Goal: Task Accomplishment & Management: Manage account settings

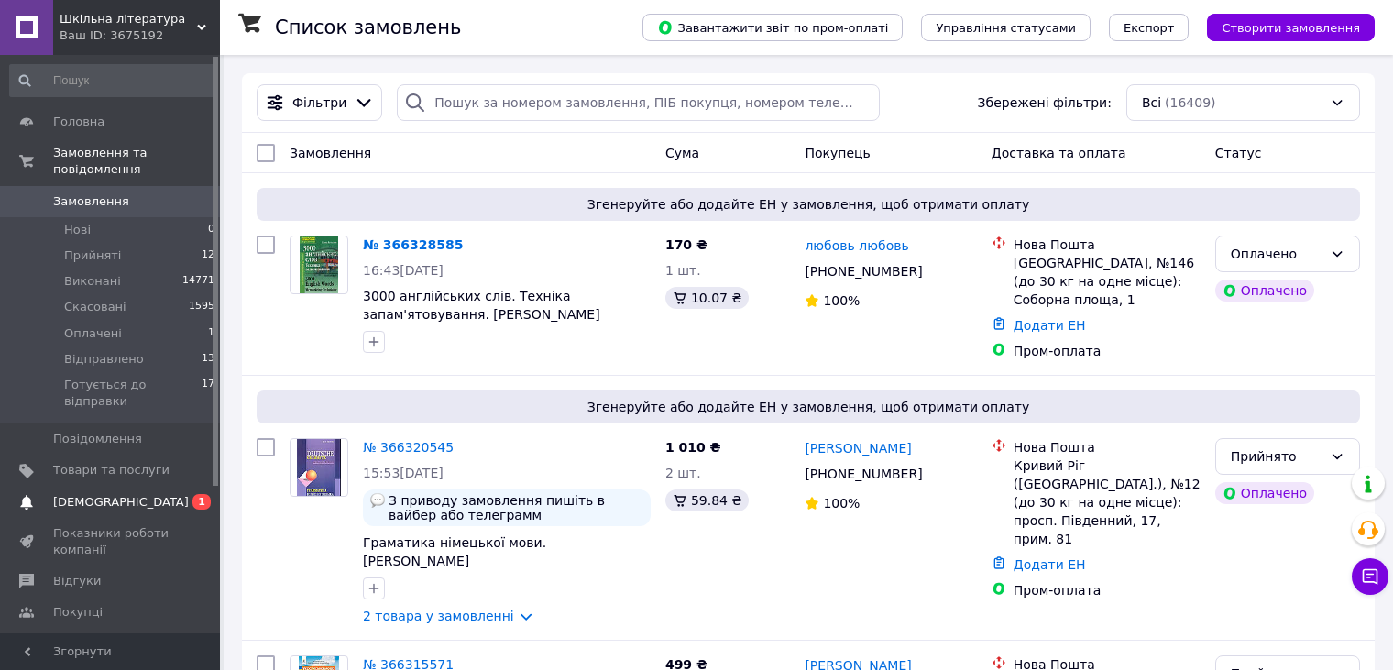
click at [106, 487] on link "Сповіщення 0 1" at bounding box center [112, 502] width 225 height 31
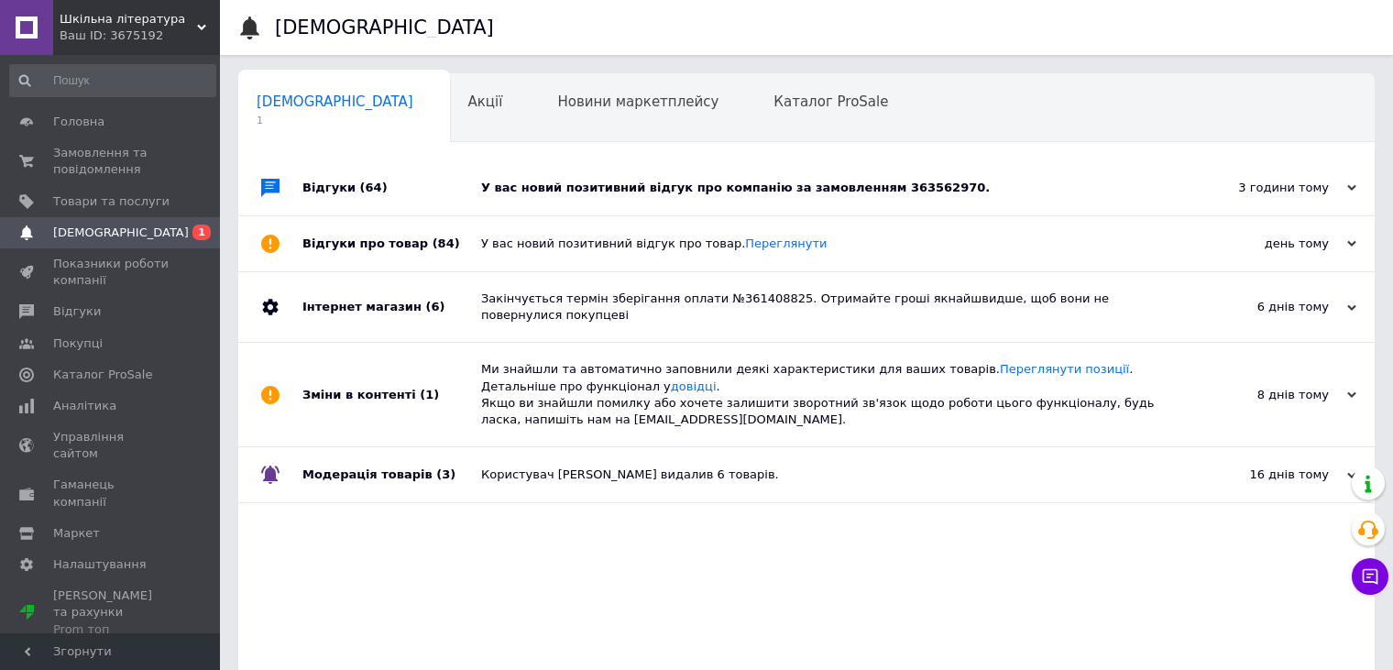
click at [567, 185] on div "У вас новий позитивний відгук про компанію за замовленням 363562970." at bounding box center [827, 188] width 692 height 16
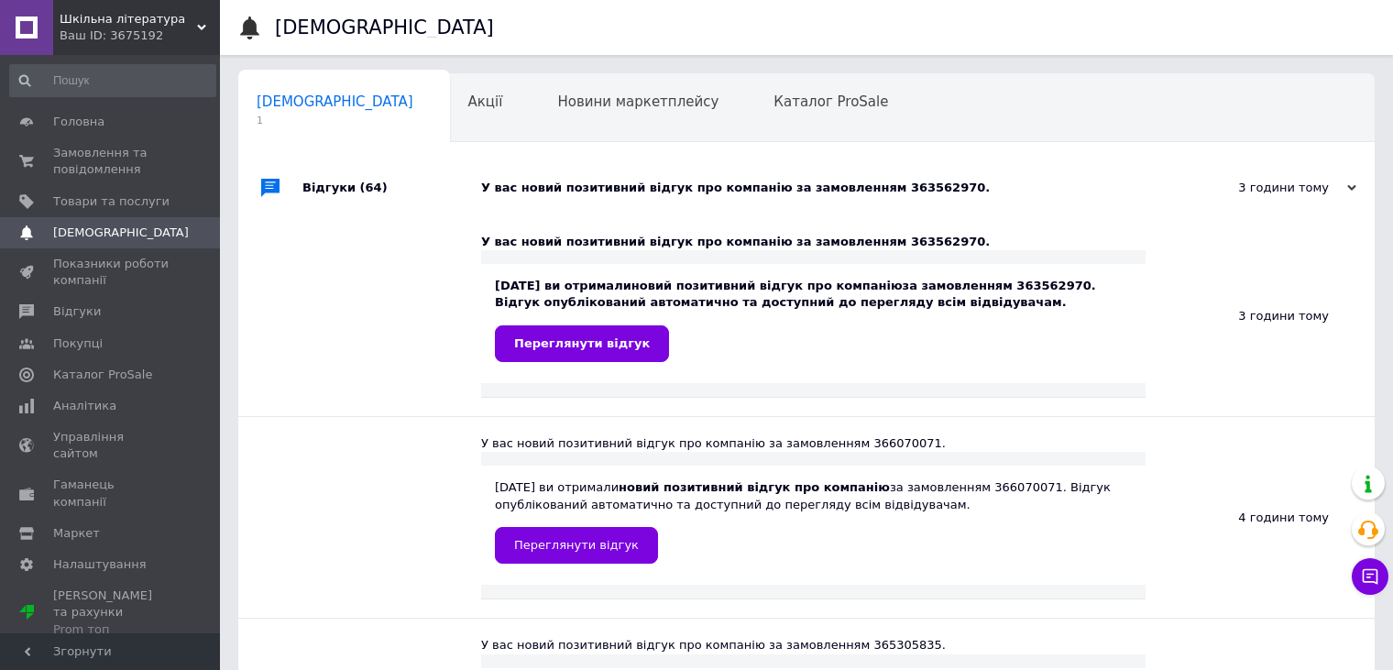
click at [568, 184] on div "У вас новий позитивний відгук про компанію за замовленням 363562970." at bounding box center [827, 188] width 692 height 16
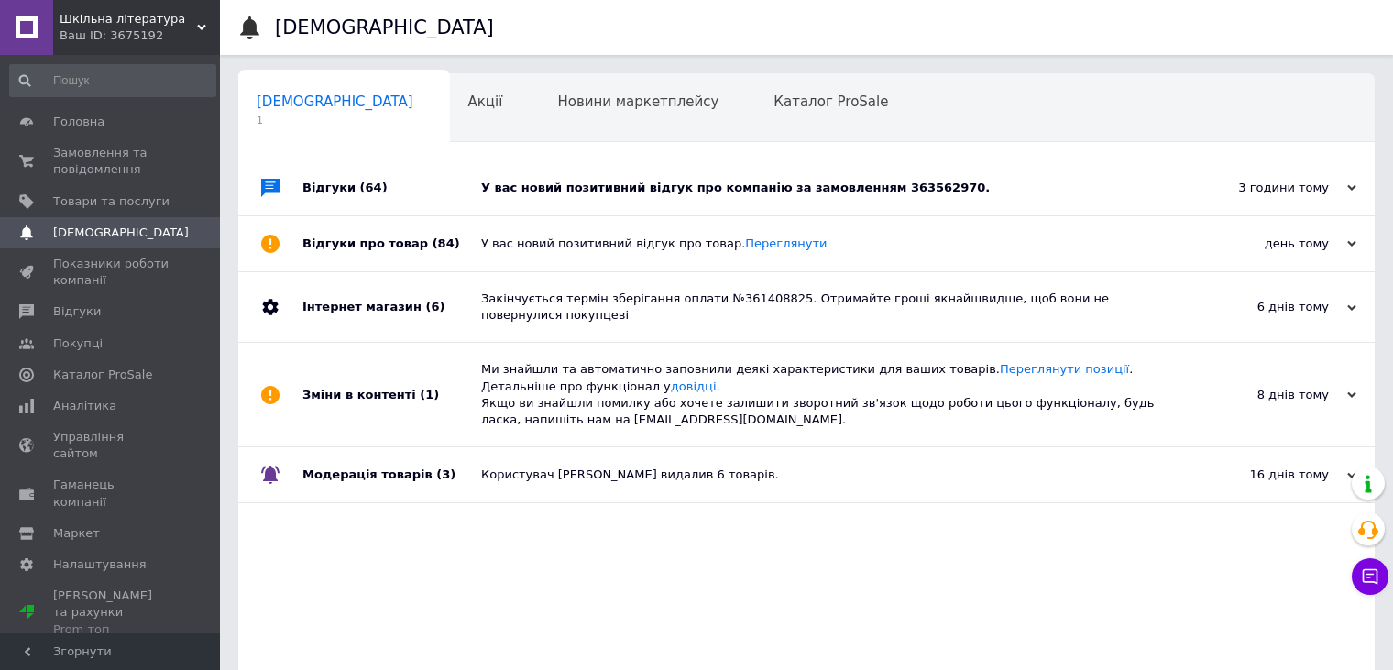
click at [285, 114] on span "1" at bounding box center [335, 121] width 157 height 14
click at [88, 147] on span "Замовлення та повідомлення" at bounding box center [111, 161] width 116 height 33
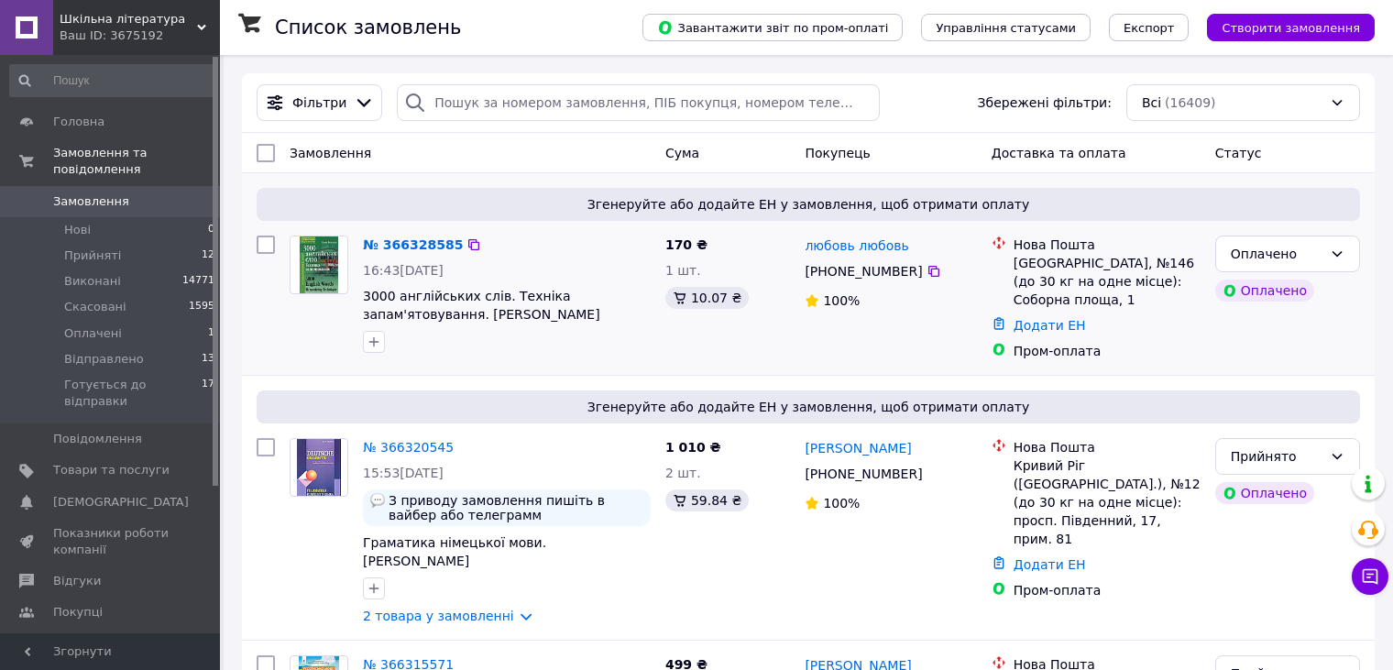
scroll to position [183, 0]
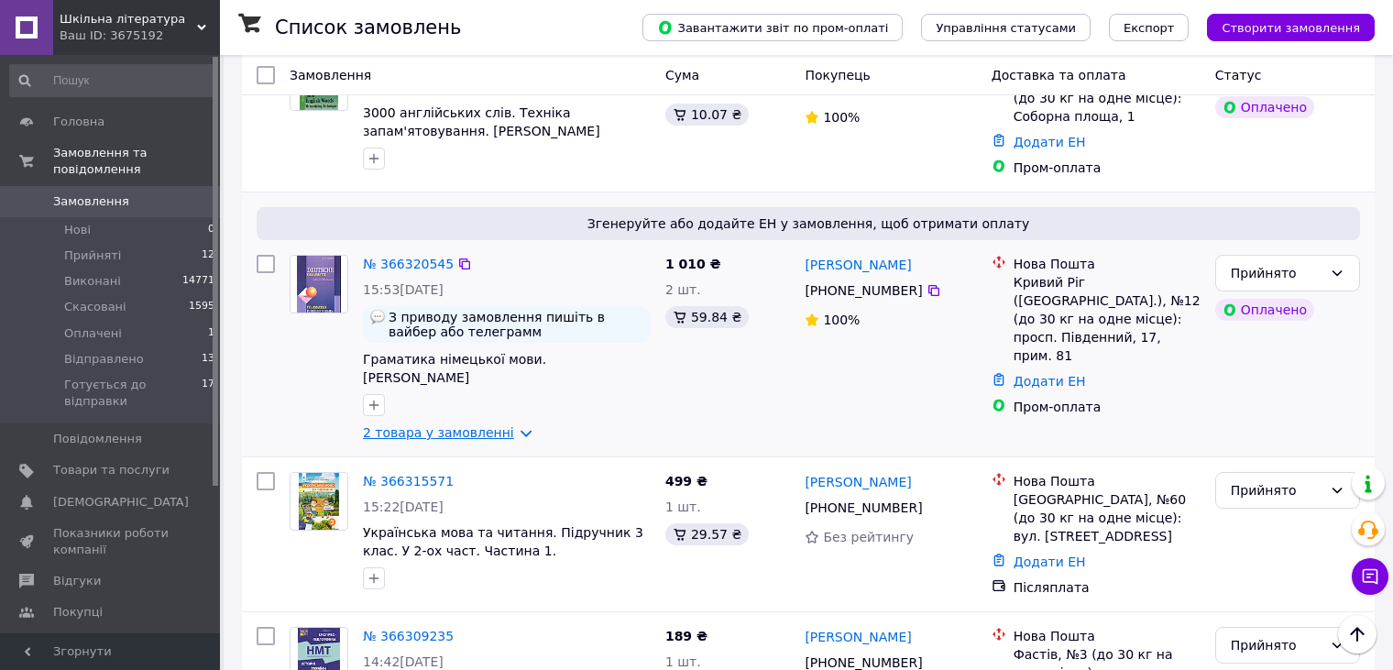
click at [495, 425] on link "2 товара у замовленні" at bounding box center [438, 432] width 151 height 15
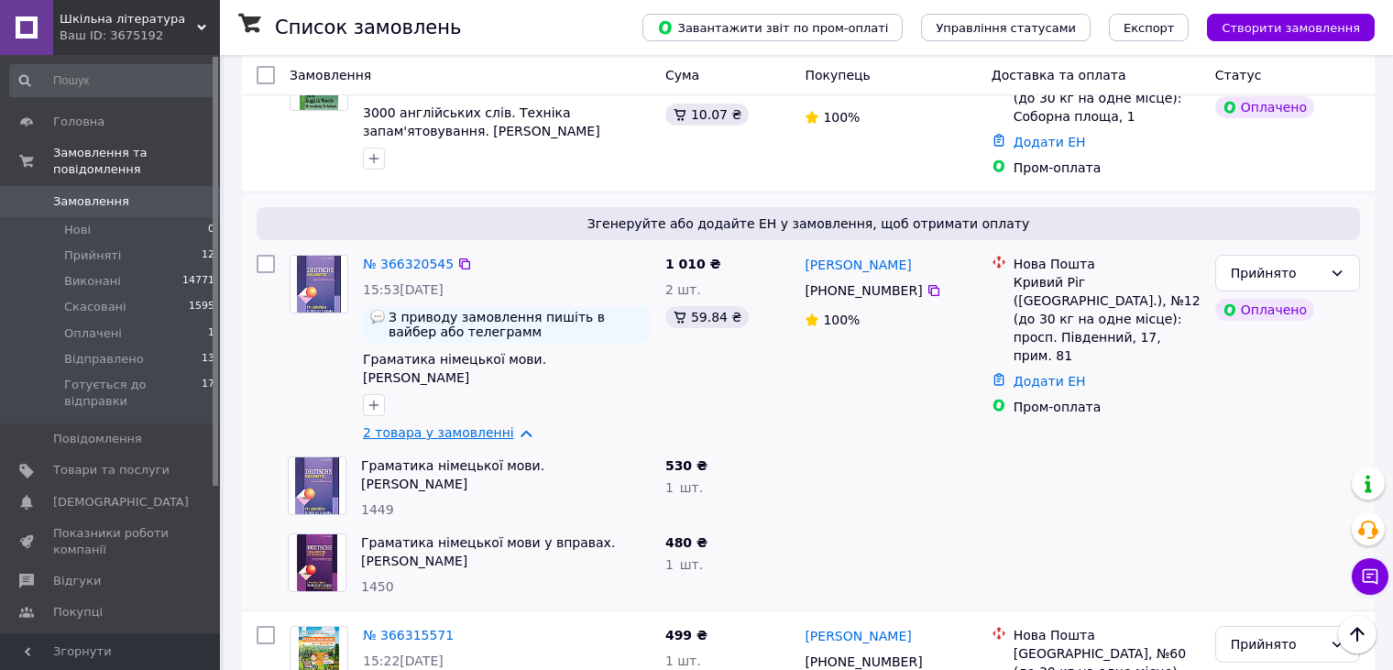
click at [496, 425] on link "2 товара у замовленні" at bounding box center [438, 432] width 151 height 15
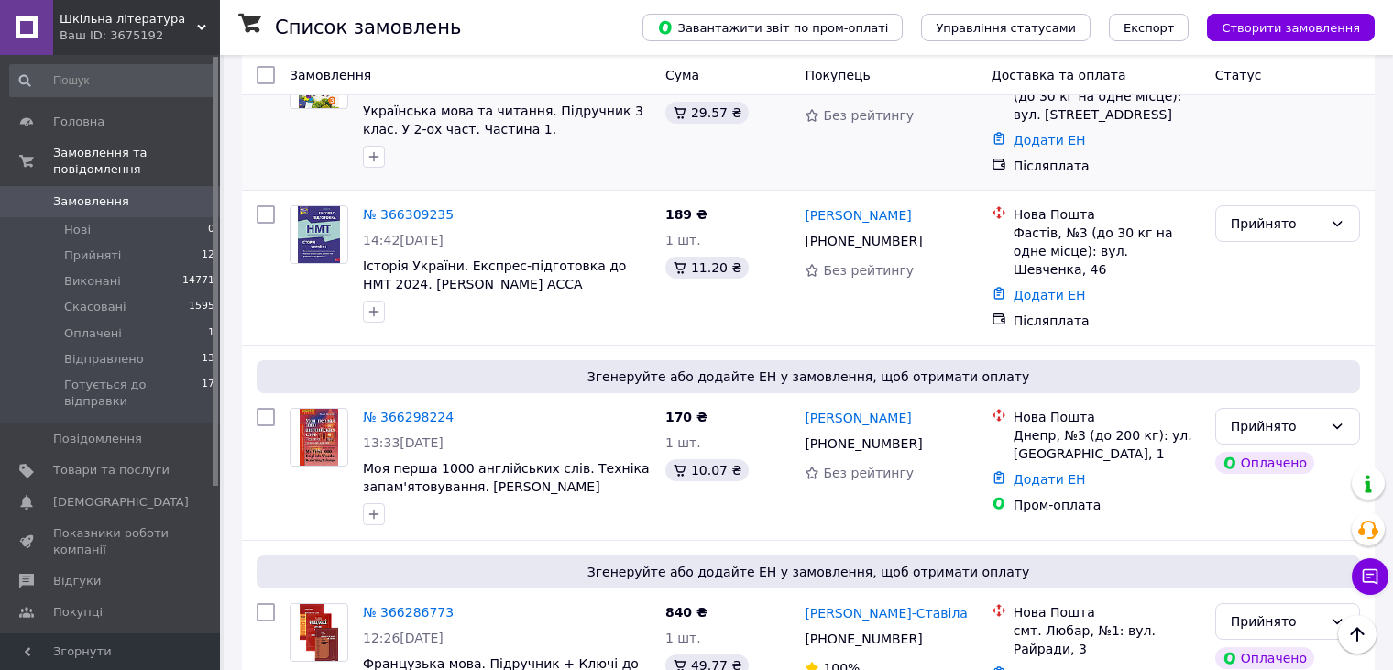
scroll to position [641, 0]
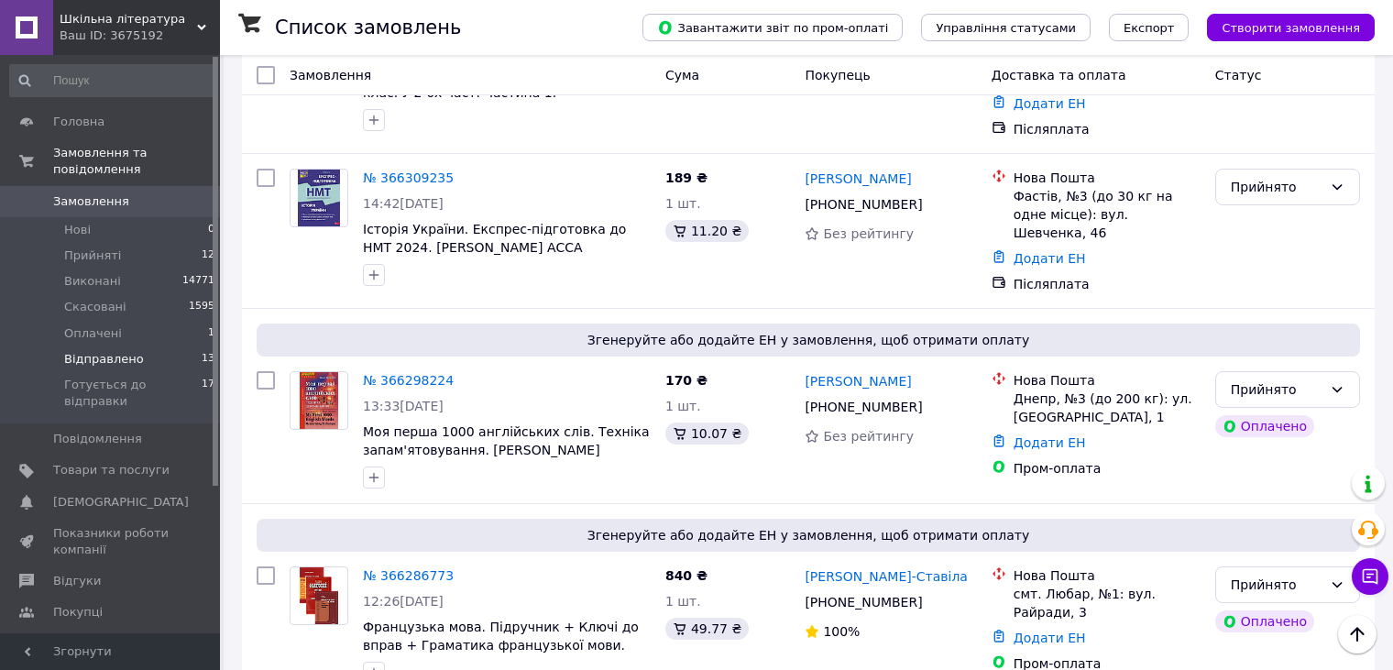
click at [100, 351] on span "Відправлено" at bounding box center [104, 359] width 80 height 16
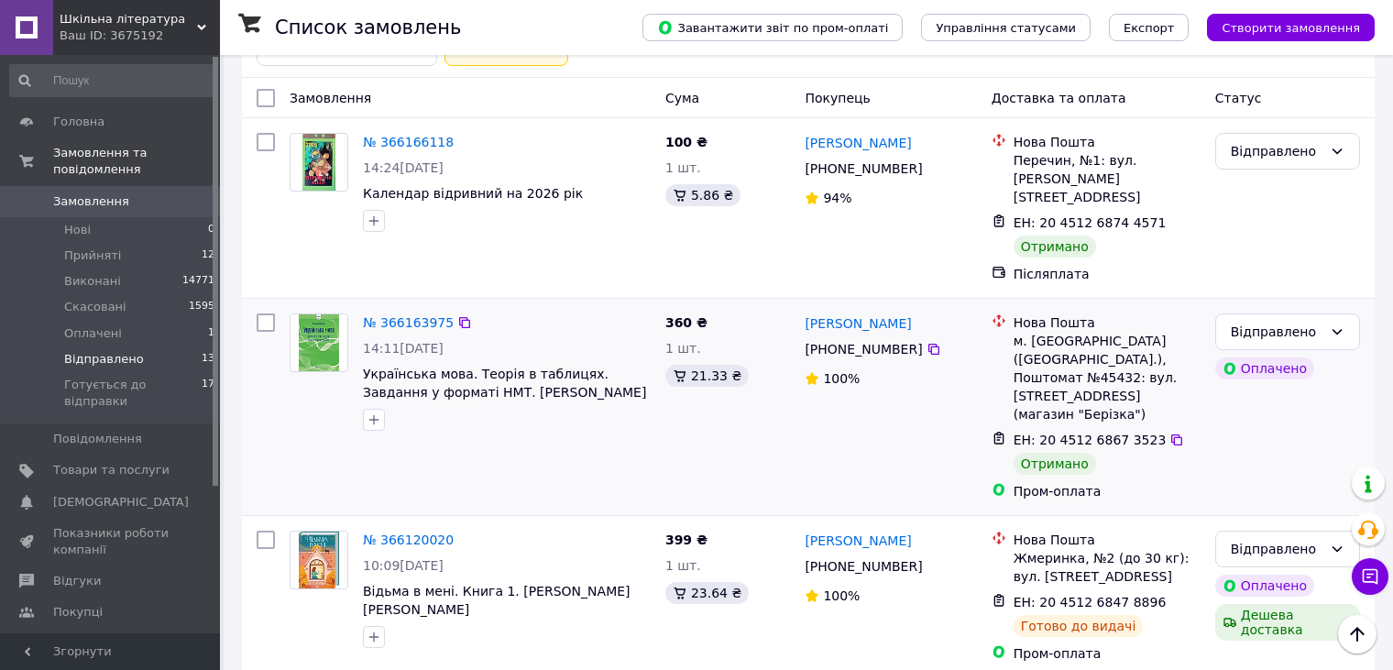
scroll to position [77, 0]
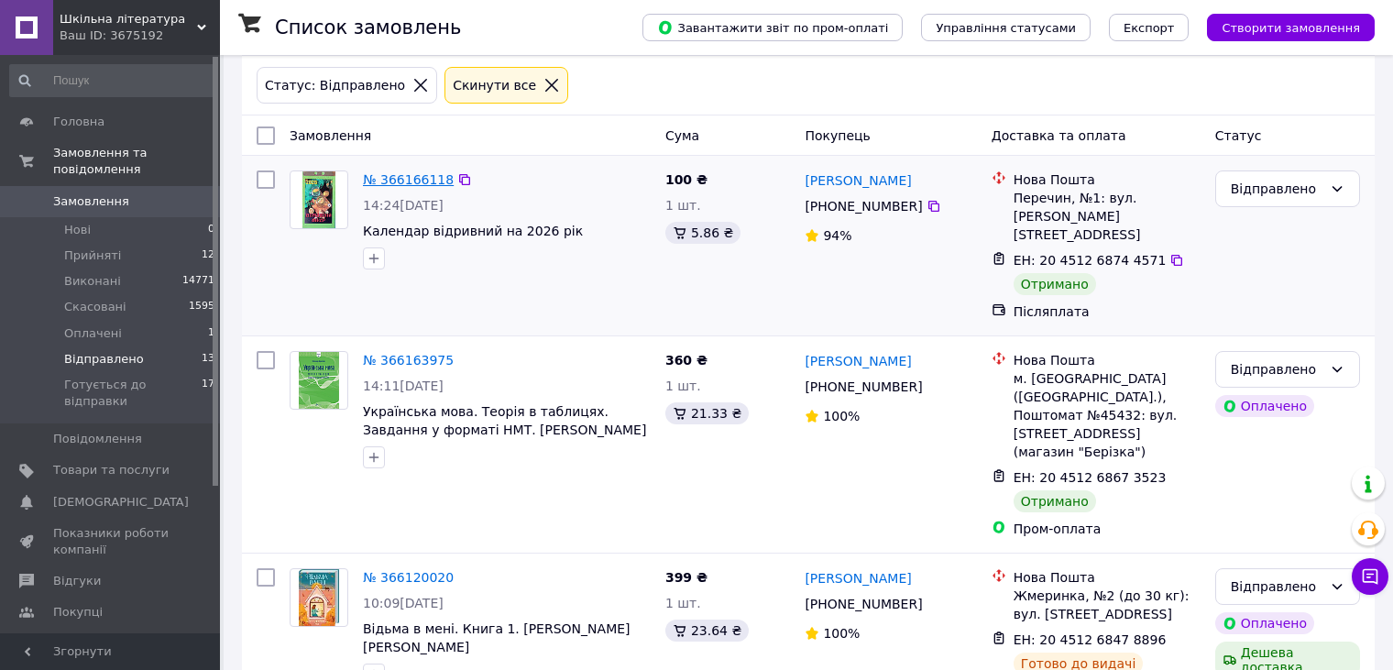
click at [400, 176] on link "№ 366166118" at bounding box center [408, 179] width 91 height 15
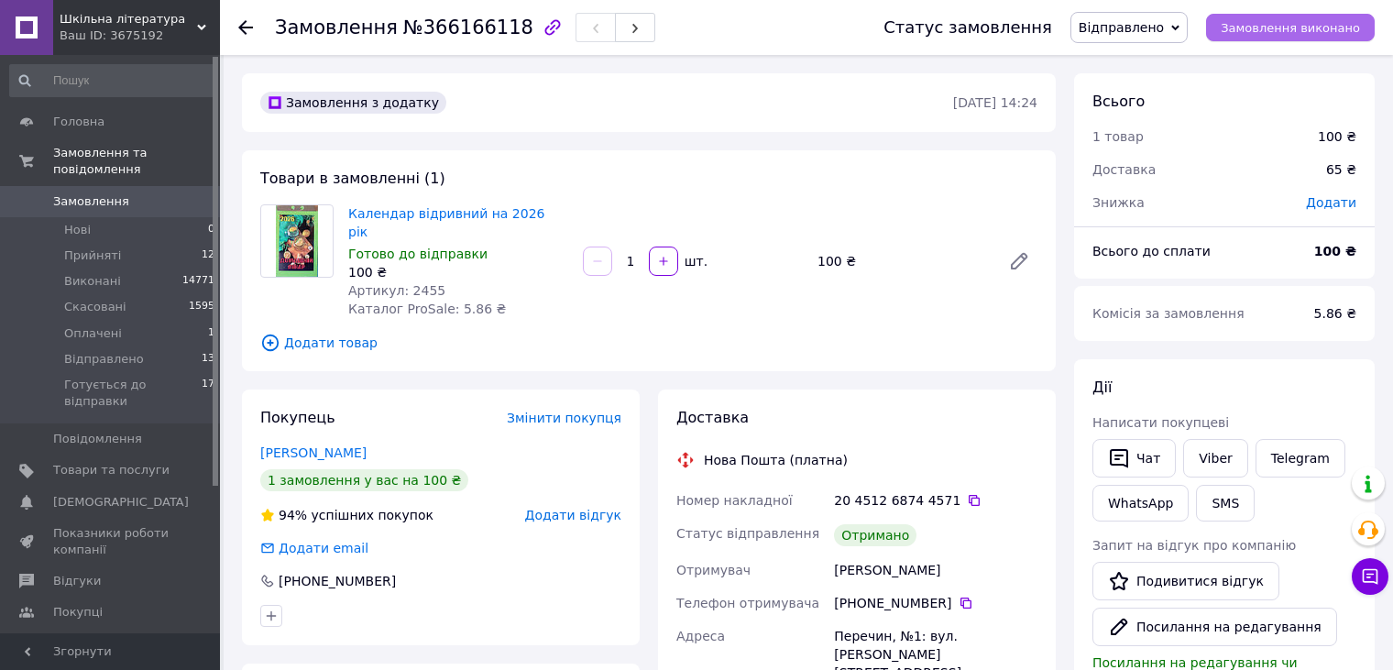
drag, startPoint x: 1300, startPoint y: 17, endPoint x: 1287, endPoint y: 18, distance: 13.8
click at [1300, 16] on button "Замовлення виконано" at bounding box center [1290, 27] width 169 height 27
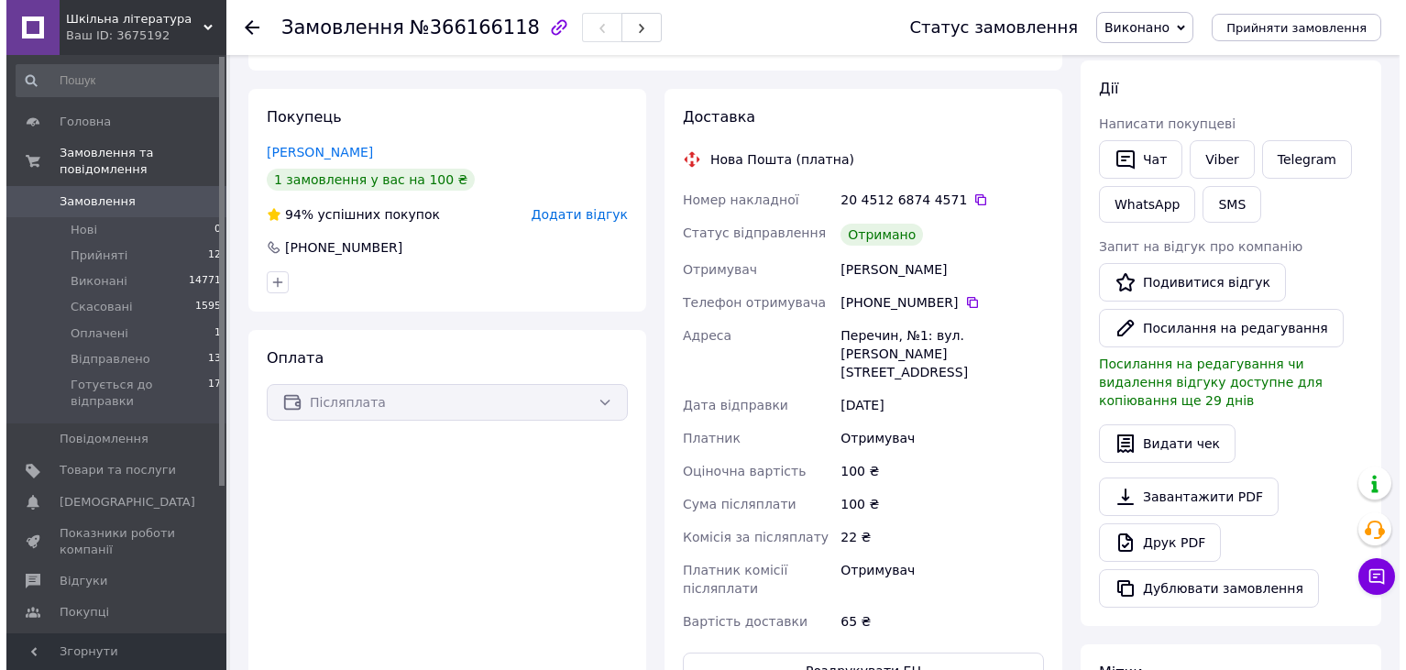
scroll to position [275, 0]
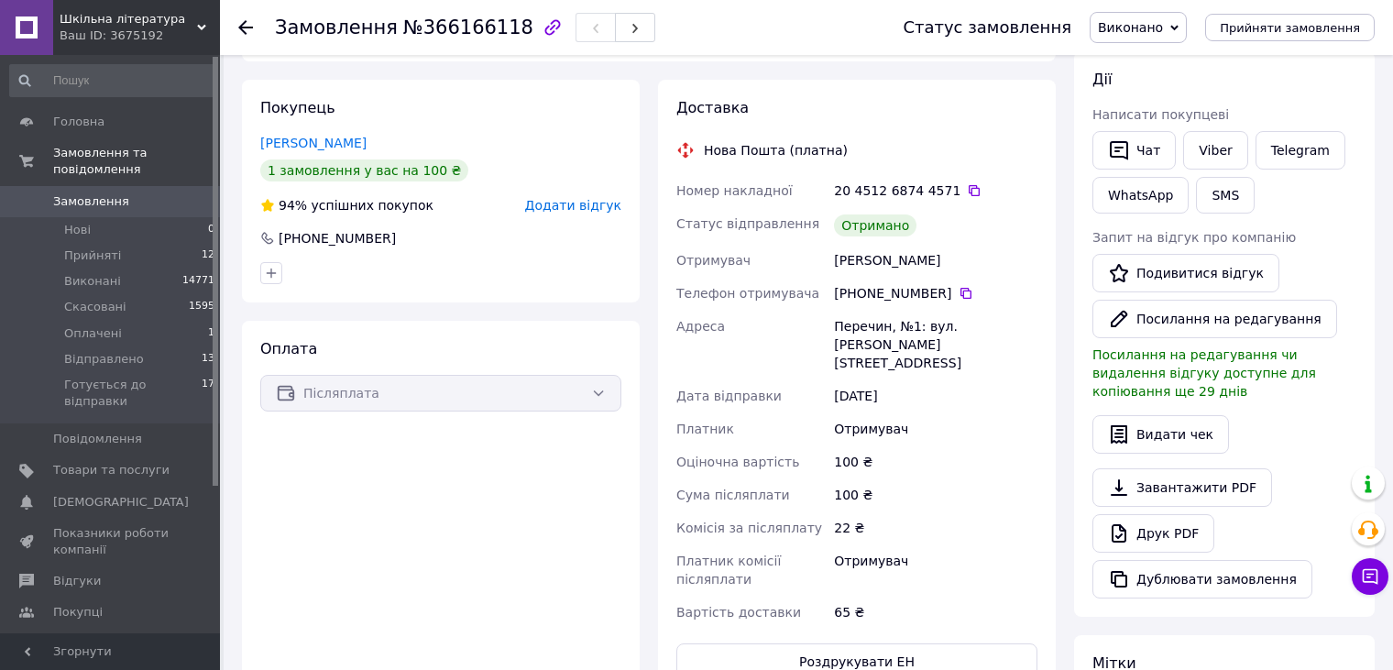
click at [585, 198] on span "Додати відгук" at bounding box center [573, 205] width 96 height 15
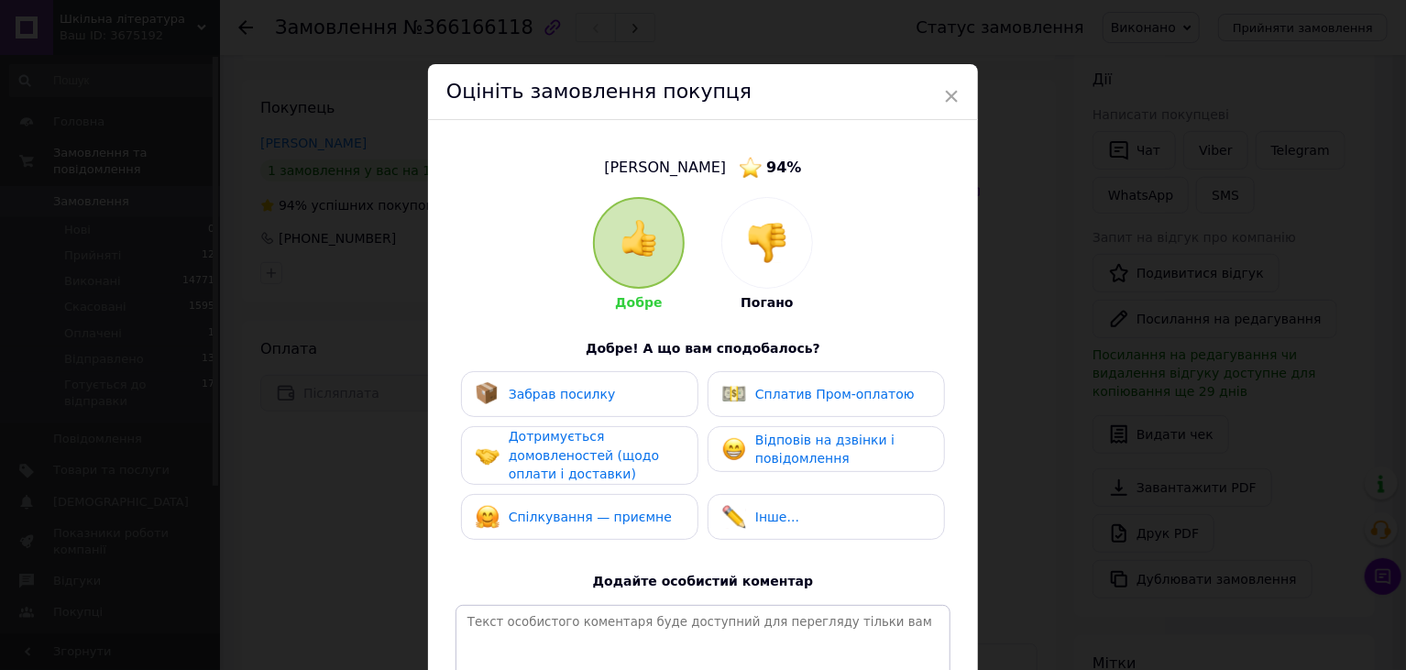
drag, startPoint x: 589, startPoint y: 391, endPoint x: 600, endPoint y: 390, distance: 11.0
click at [589, 391] on span "Забрав посилку" at bounding box center [562, 394] width 107 height 15
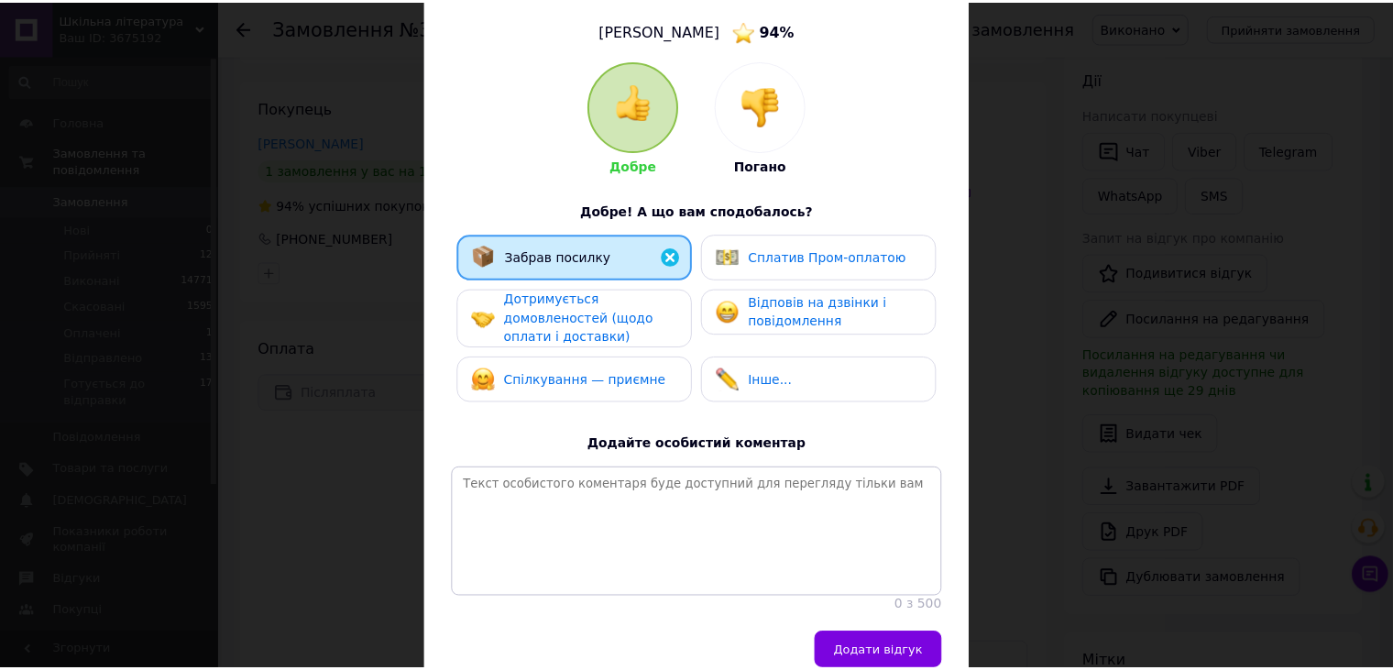
scroll to position [237, 0]
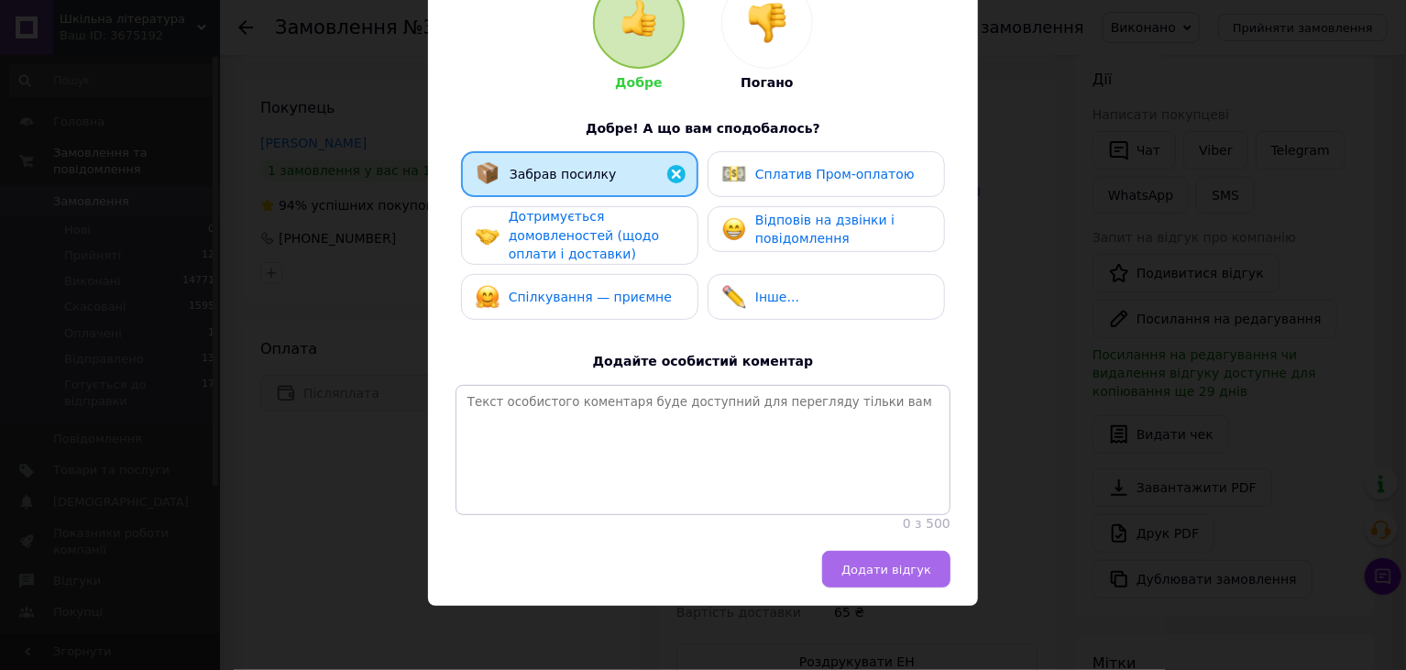
click at [891, 558] on button "Додати відгук" at bounding box center [886, 569] width 128 height 37
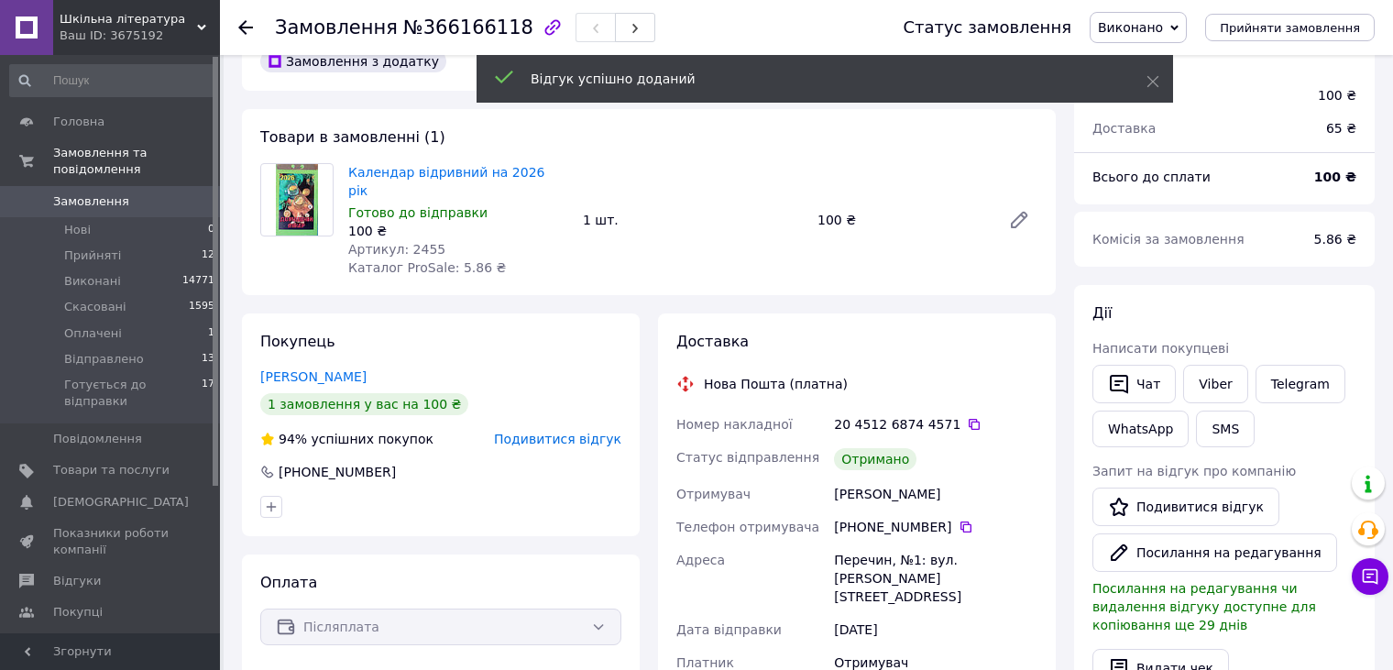
scroll to position [0, 0]
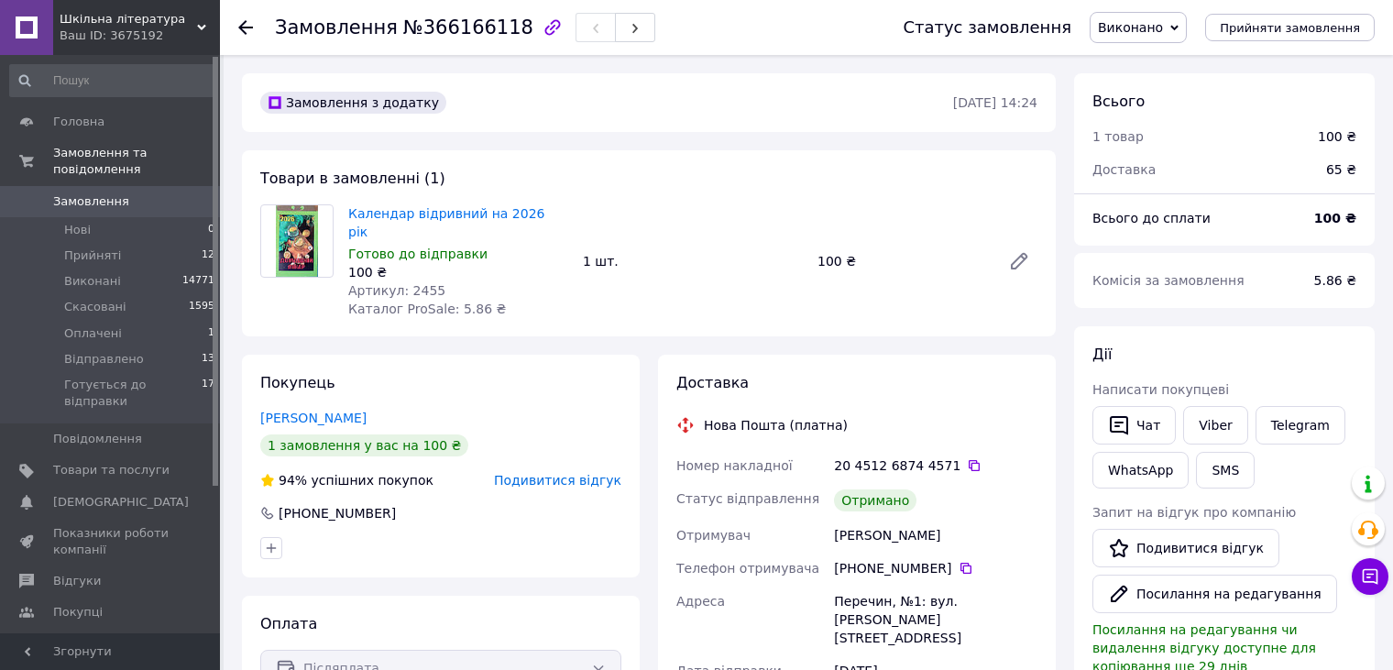
click at [240, 26] on use at bounding box center [245, 27] width 15 height 15
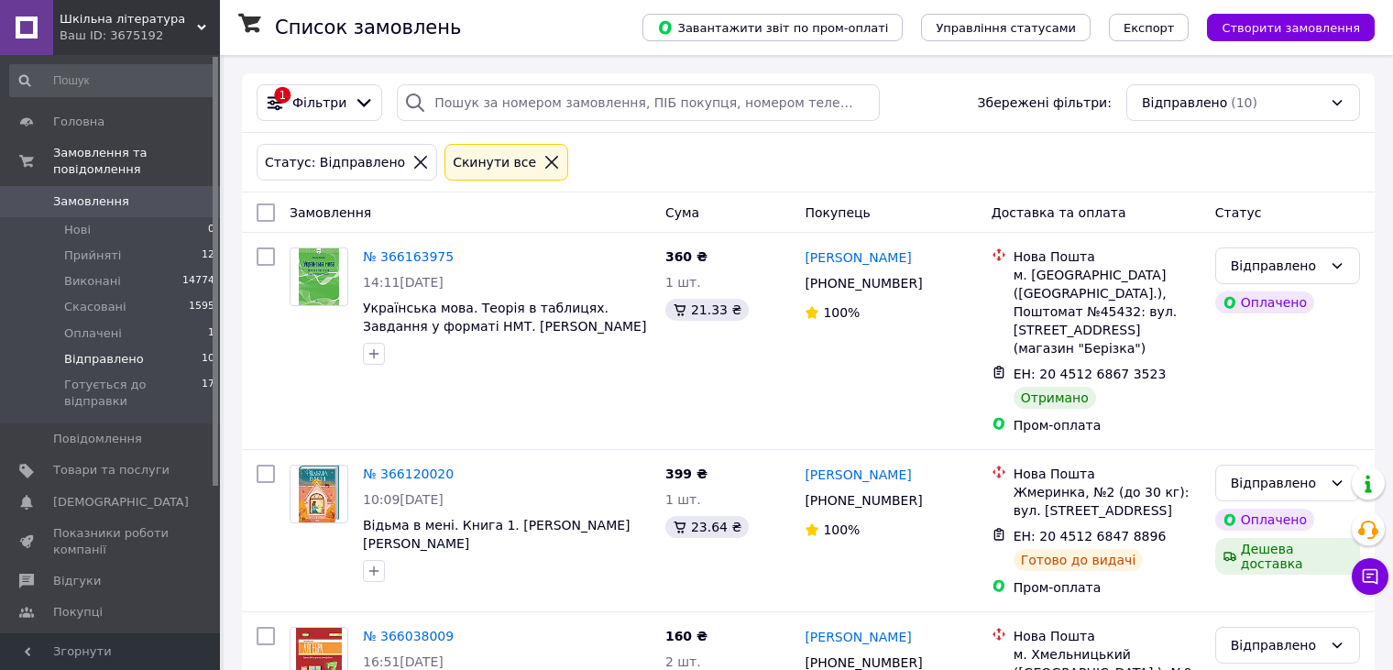
click at [98, 351] on span "Відправлено" at bounding box center [104, 359] width 80 height 16
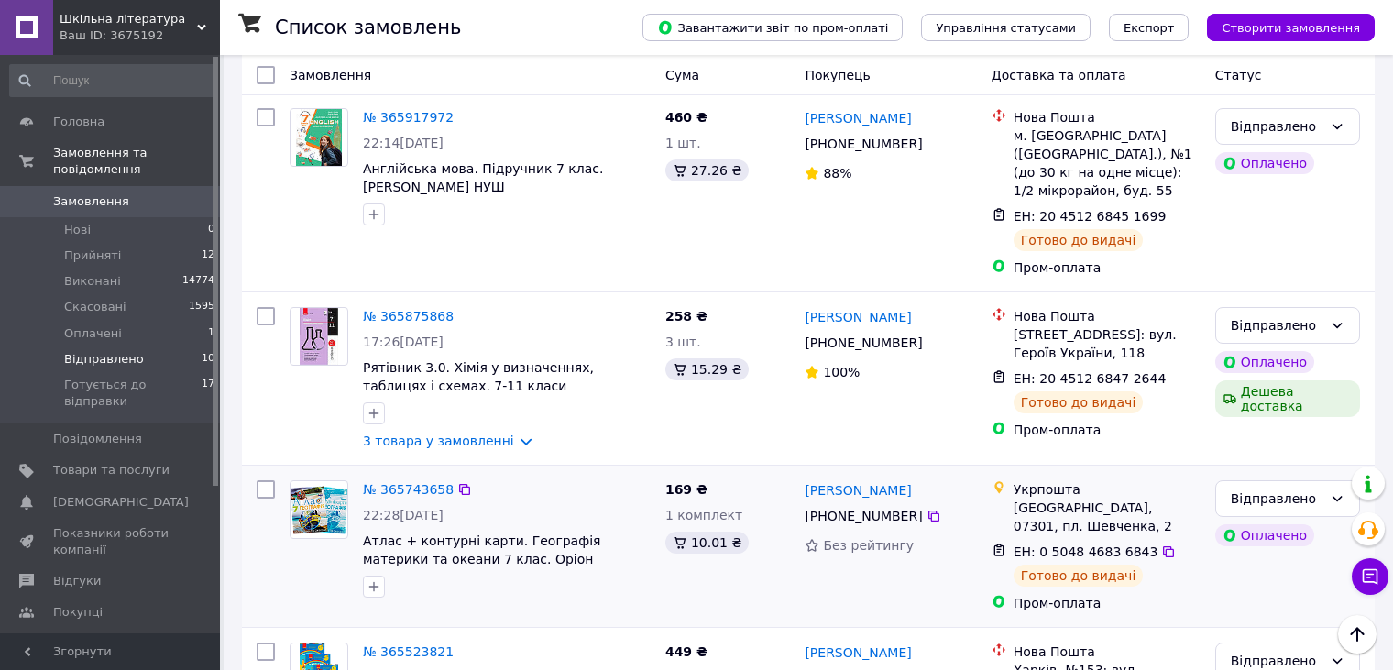
scroll to position [1312, 0]
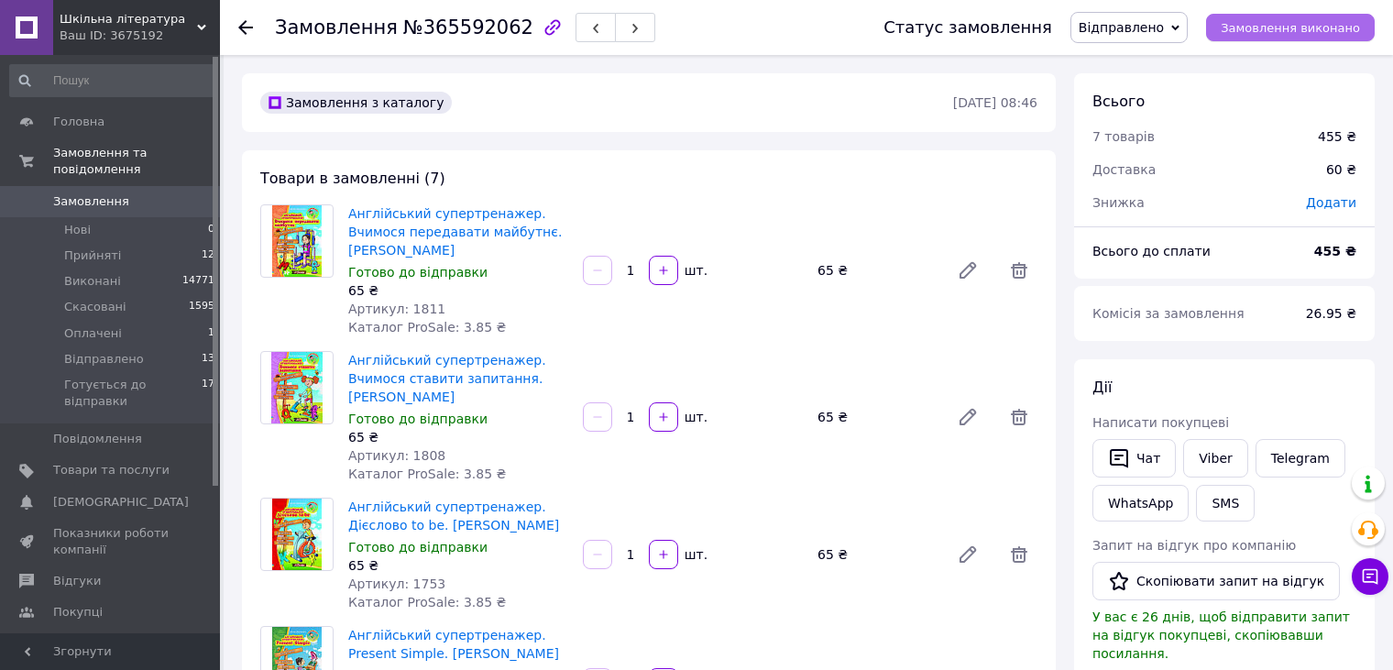
click at [1262, 35] on span "Замовлення виконано" at bounding box center [1290, 28] width 139 height 14
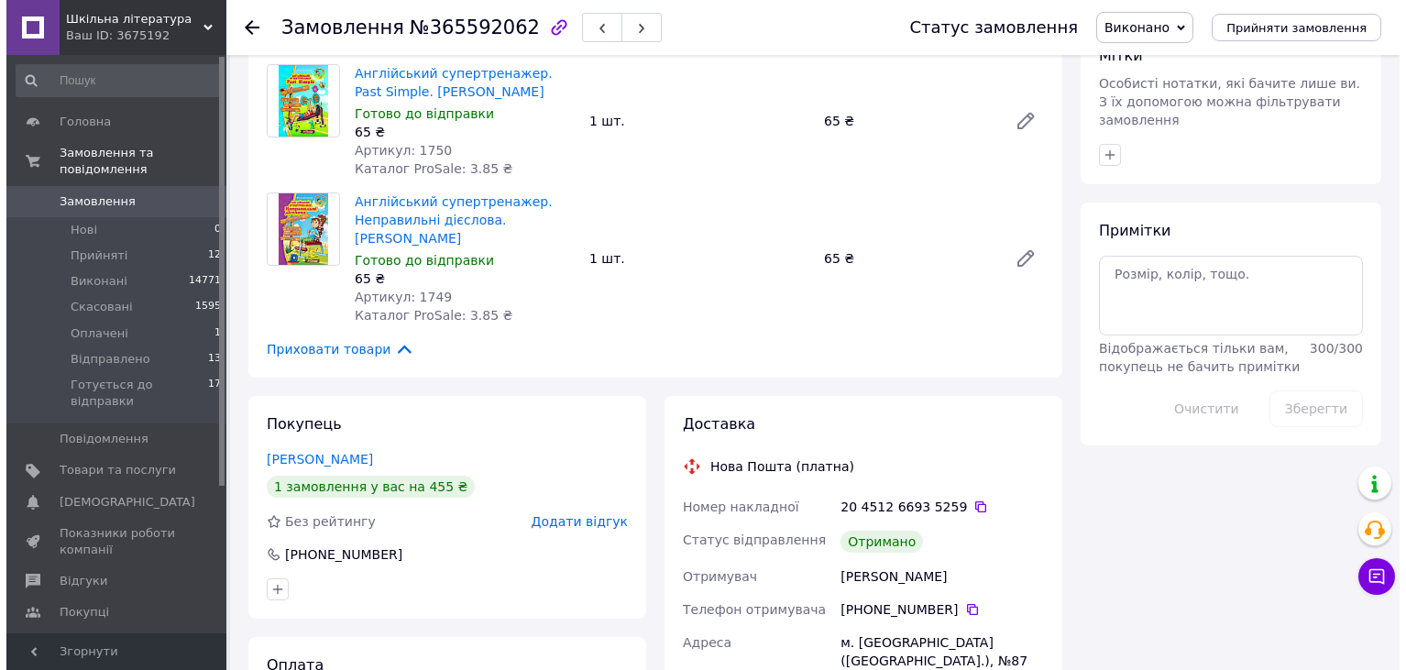
scroll to position [916, 0]
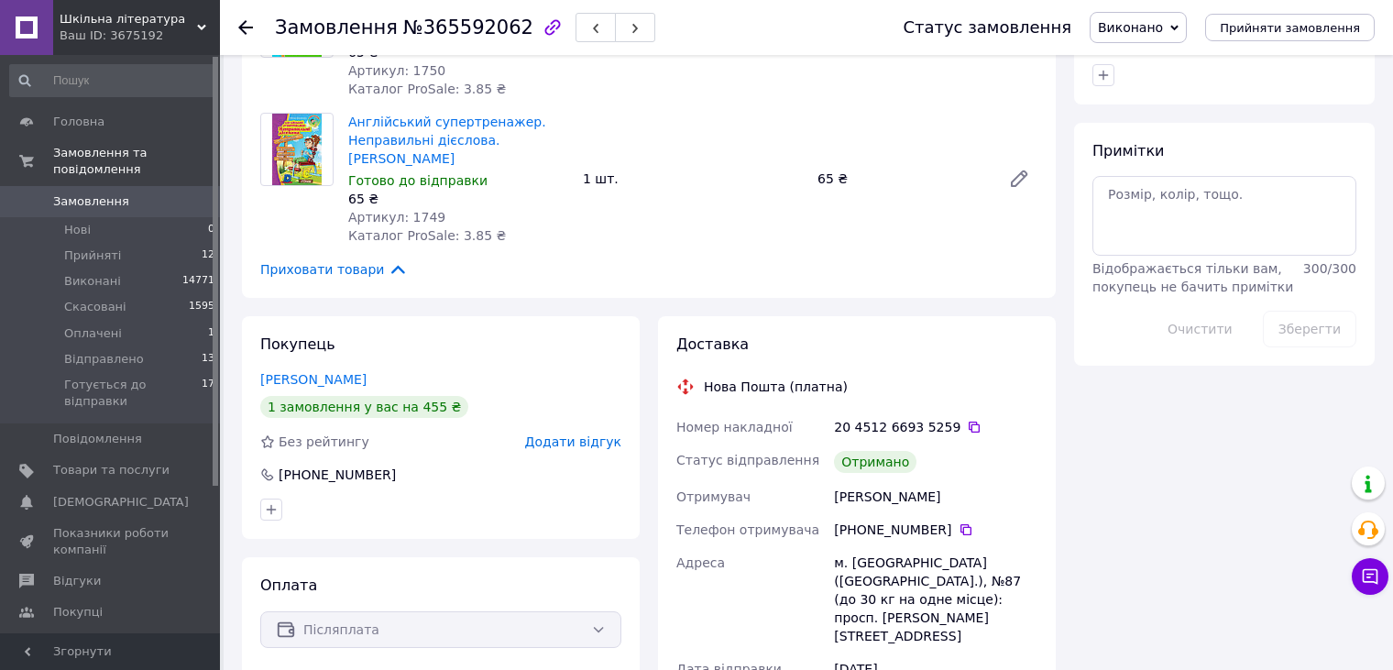
click at [561, 434] on span "Додати відгук" at bounding box center [573, 441] width 96 height 15
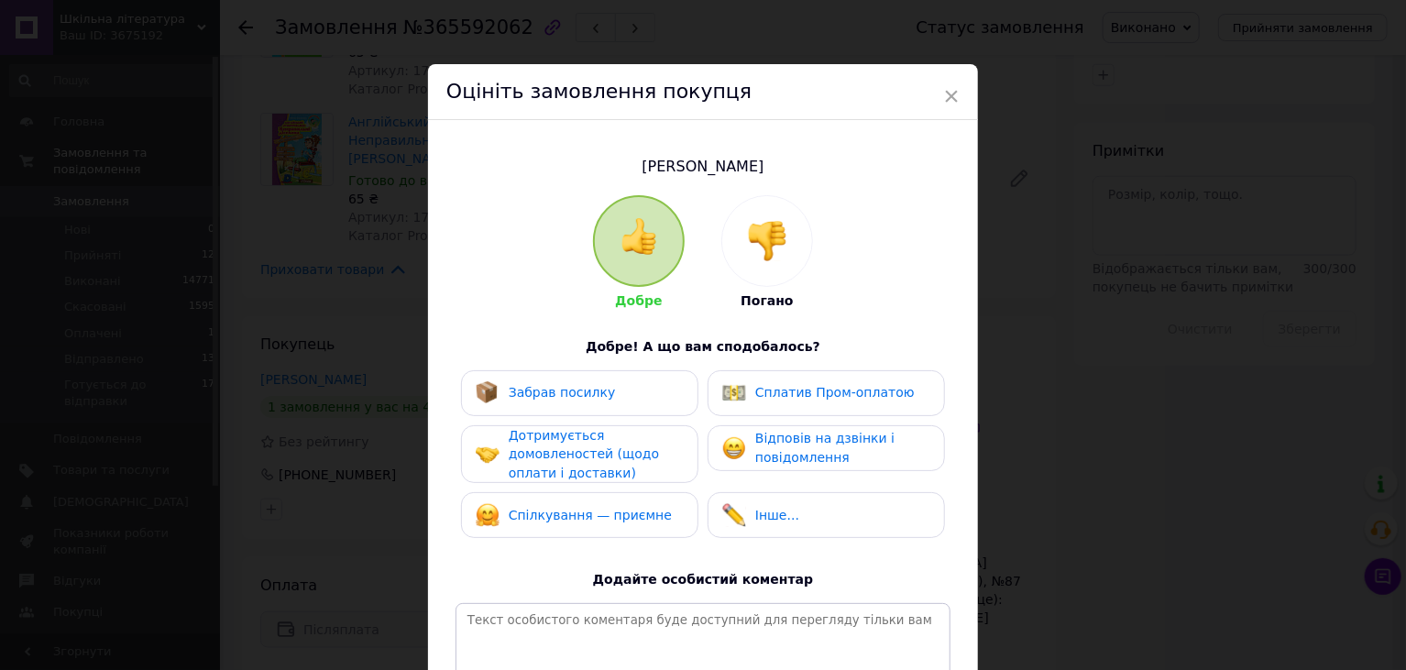
click at [548, 383] on div "Забрав посилку" at bounding box center [562, 392] width 107 height 19
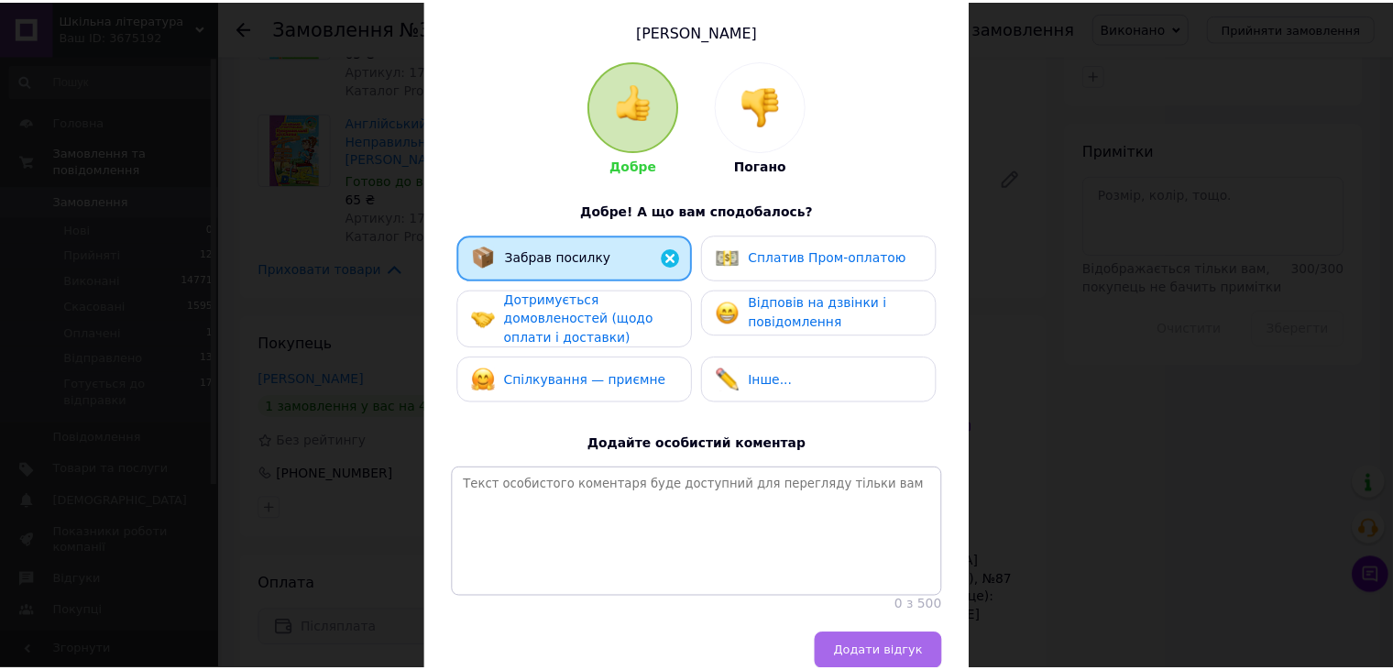
scroll to position [236, 0]
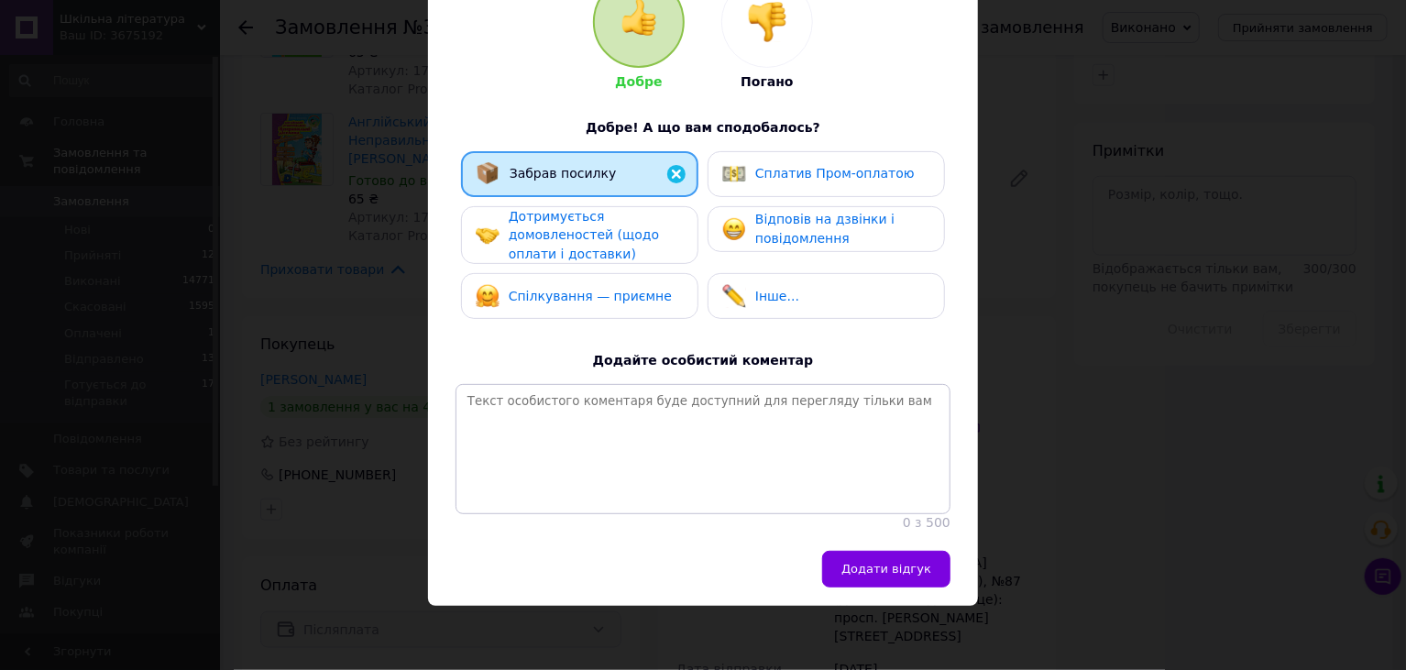
click at [899, 562] on span "Додати відгук" at bounding box center [886, 569] width 90 height 14
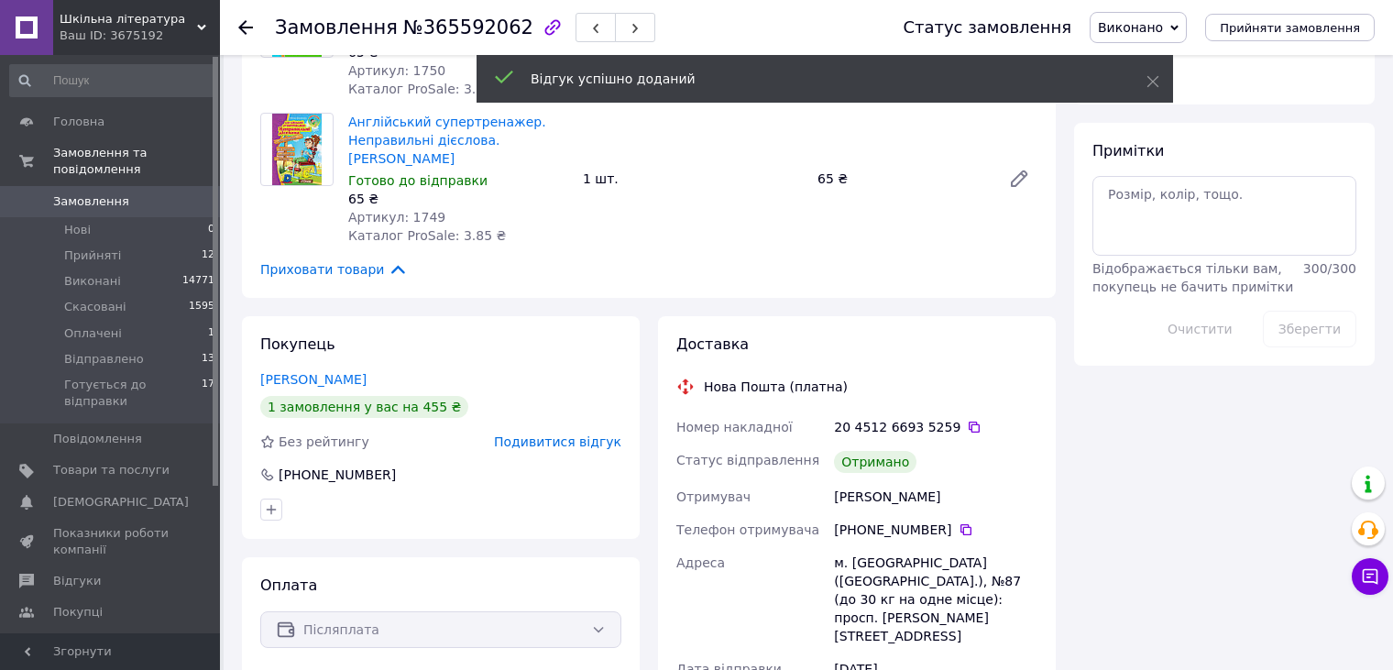
scroll to position [0, 0]
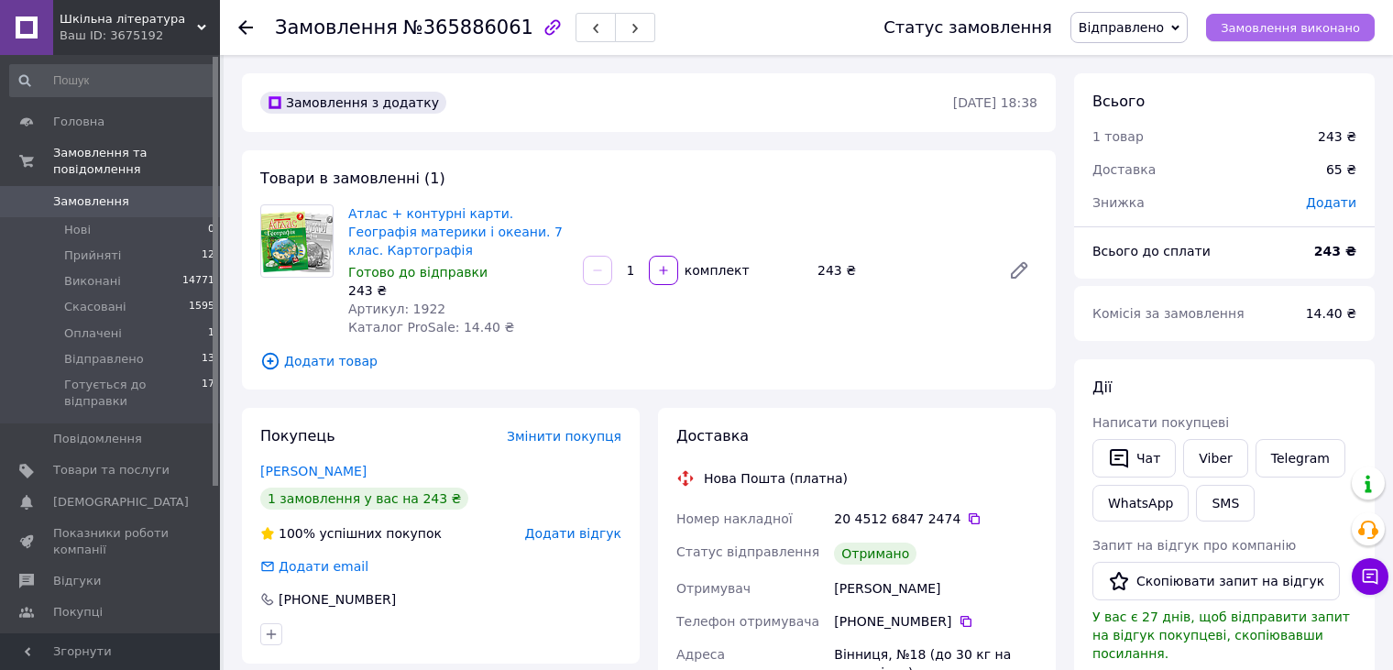
click at [1350, 21] on span "Замовлення виконано" at bounding box center [1290, 28] width 139 height 14
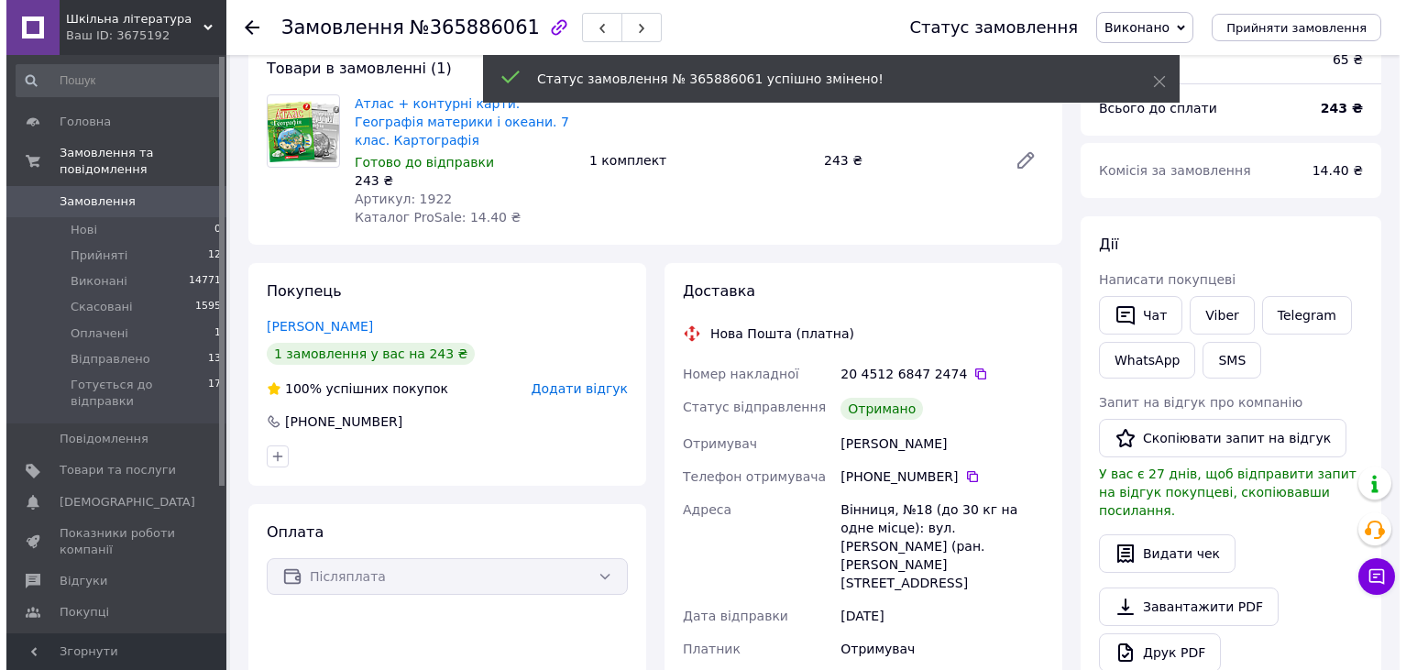
scroll to position [183, 0]
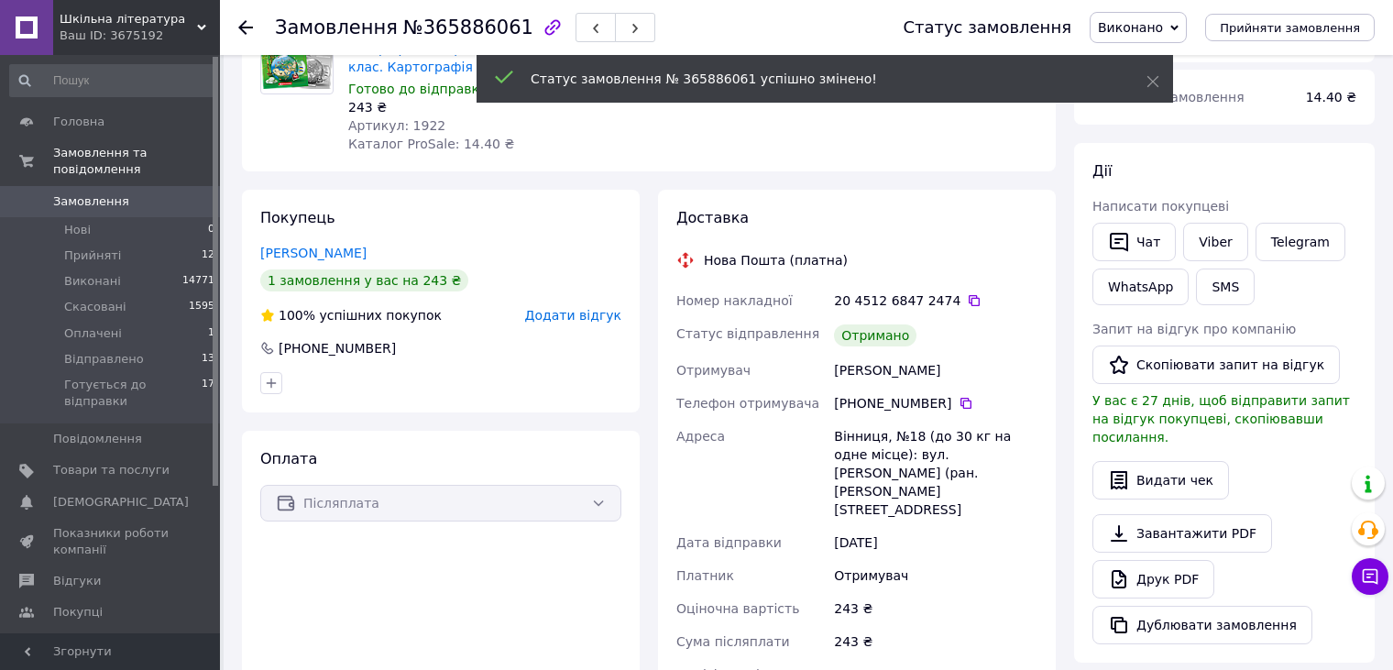
click at [588, 315] on span "Додати відгук" at bounding box center [573, 315] width 96 height 15
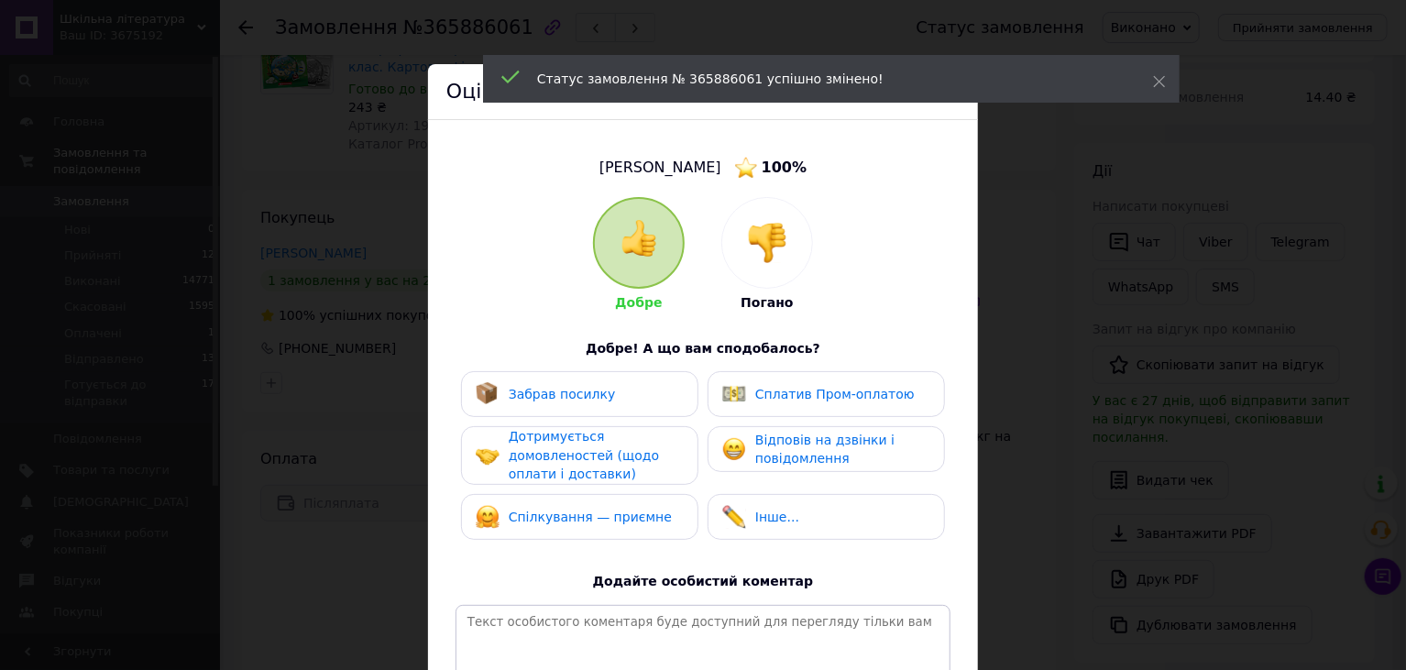
drag, startPoint x: 641, startPoint y: 399, endPoint x: 651, endPoint y: 406, distance: 12.5
click at [642, 399] on div "Забрав посилку" at bounding box center [580, 394] width 208 height 24
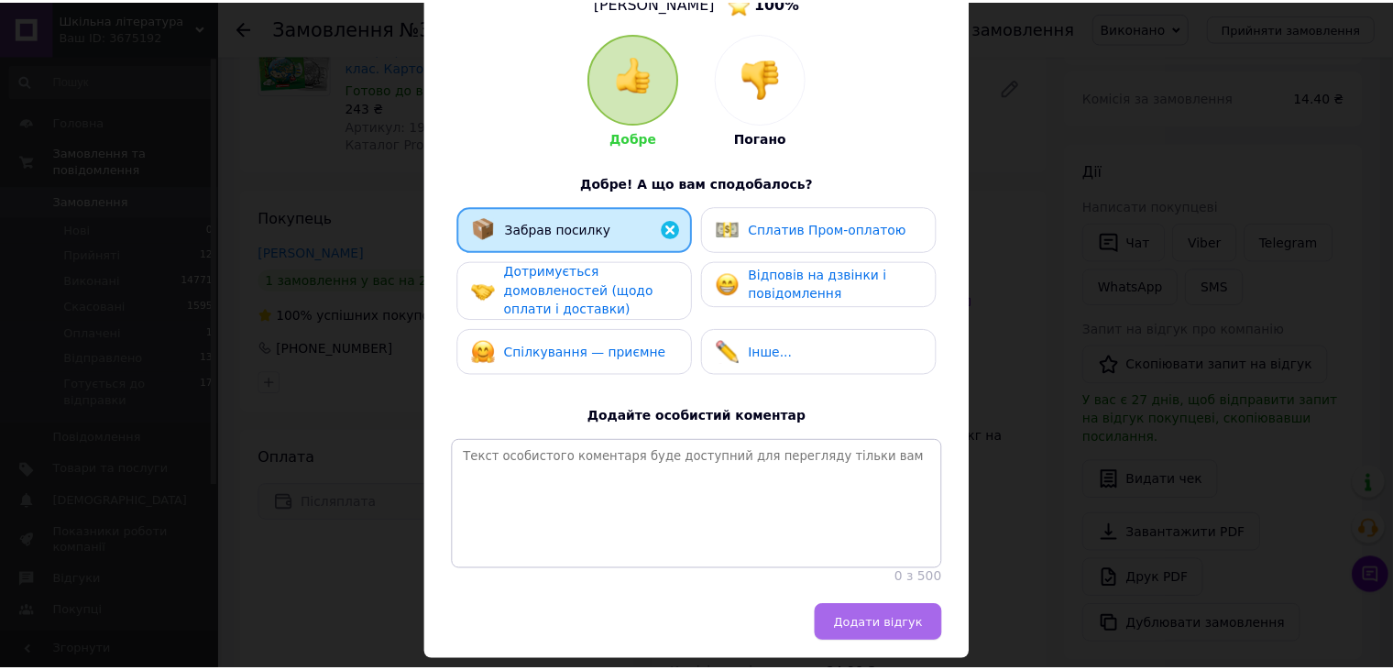
scroll to position [237, 0]
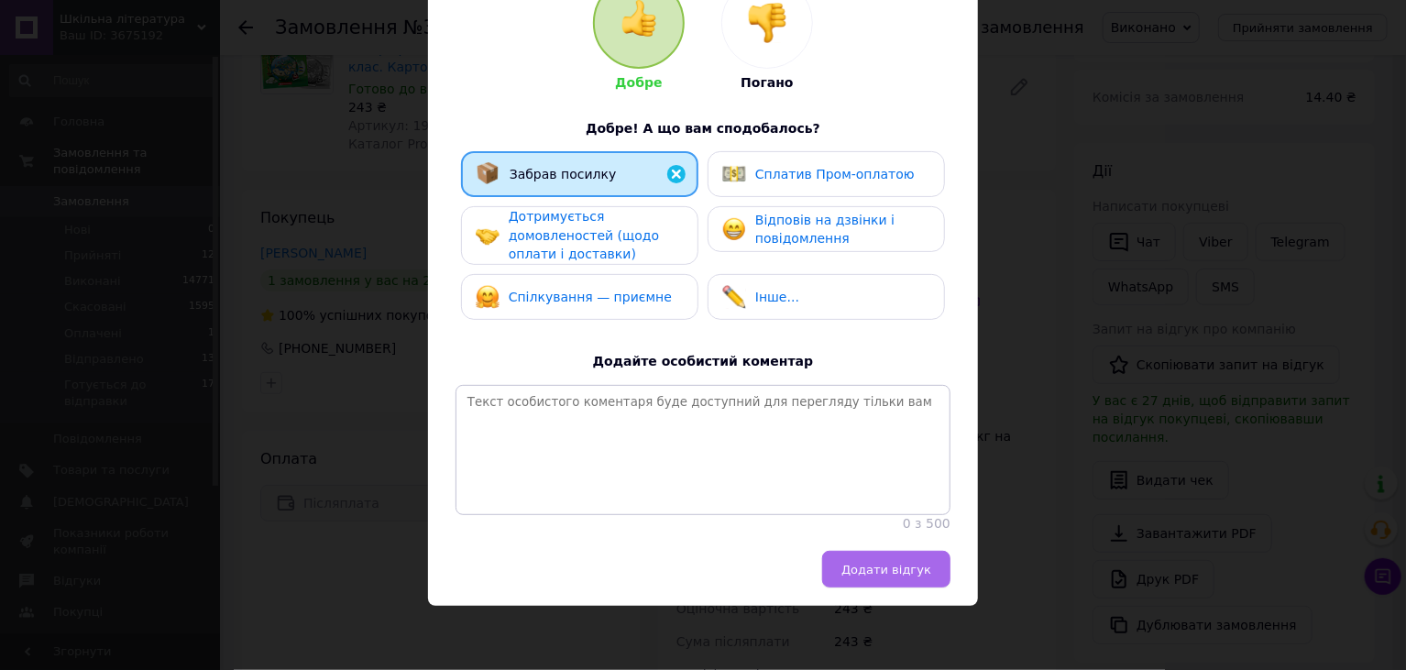
click at [935, 577] on button "Додати відгук" at bounding box center [886, 569] width 128 height 37
